Goal: Task Accomplishment & Management: Complete application form

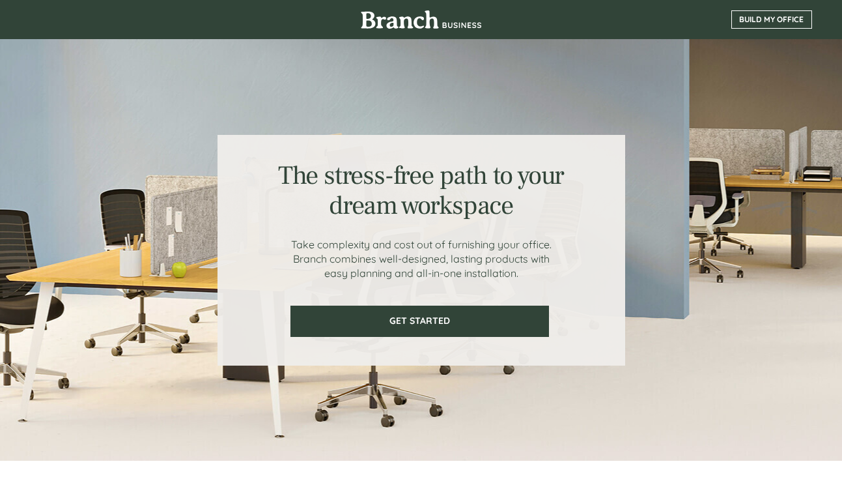
click at [757, 17] on span "BUILD MY OFFICE" at bounding box center [771, 19] width 79 height 9
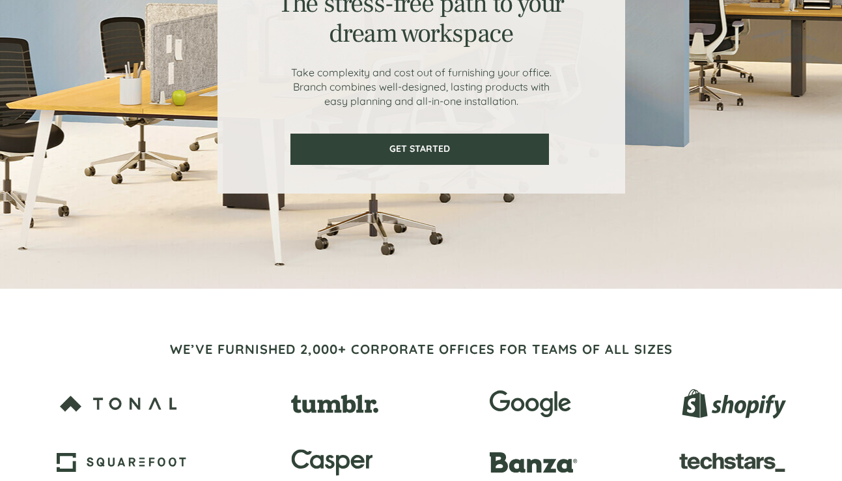
scroll to position [309, 0]
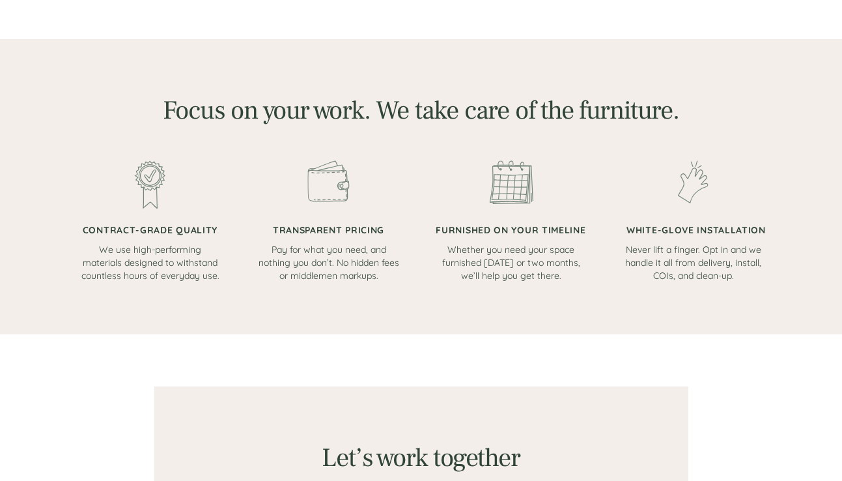
scroll to position [797, 0]
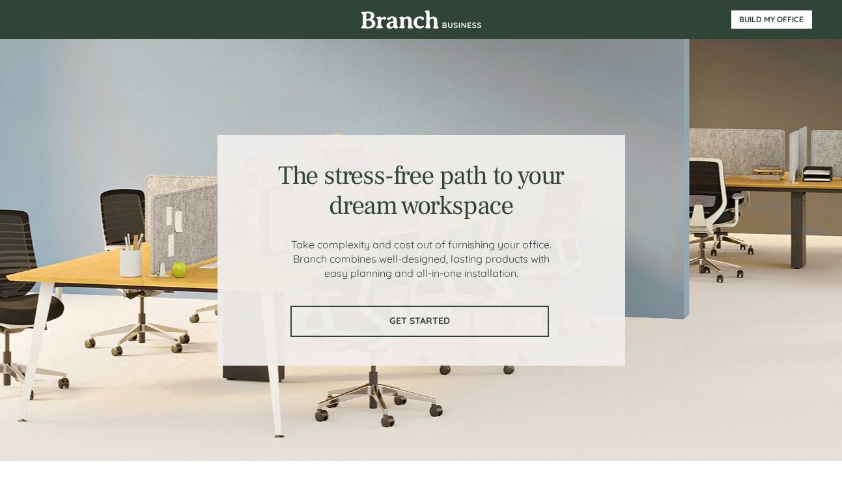
click at [430, 328] on link "GET STARTED" at bounding box center [420, 321] width 259 height 31
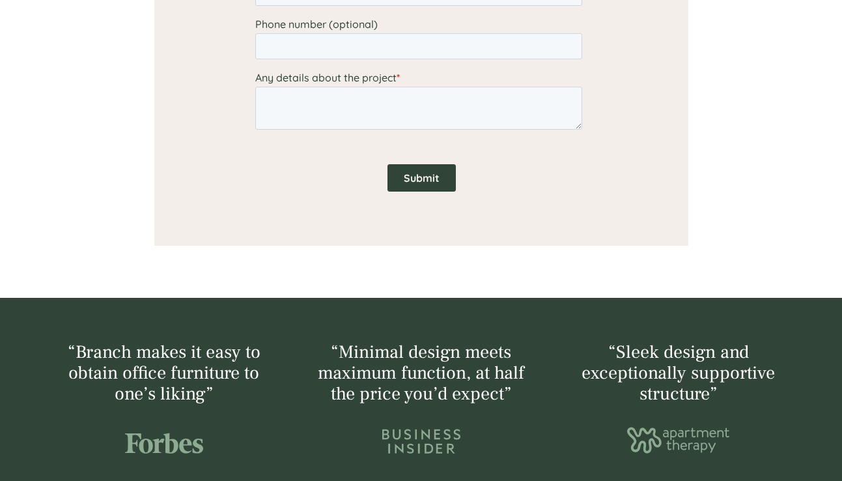
scroll to position [1392, 0]
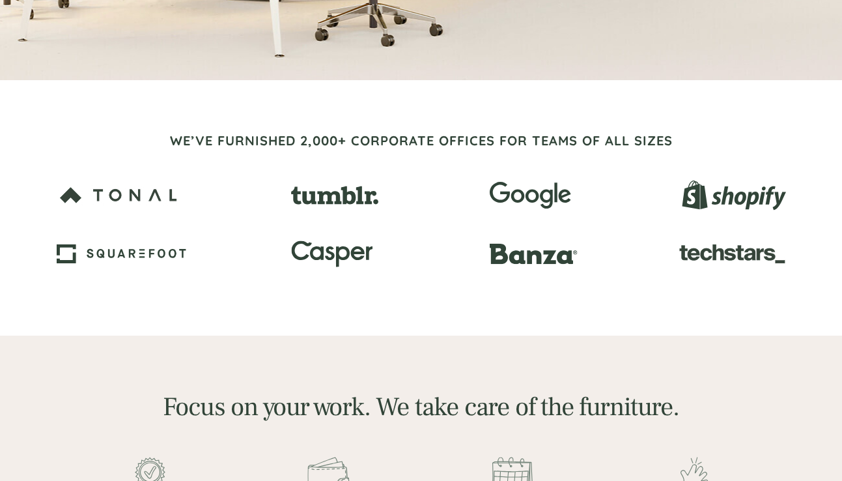
scroll to position [309, 0]
